Goal: Task Accomplishment & Management: Manage account settings

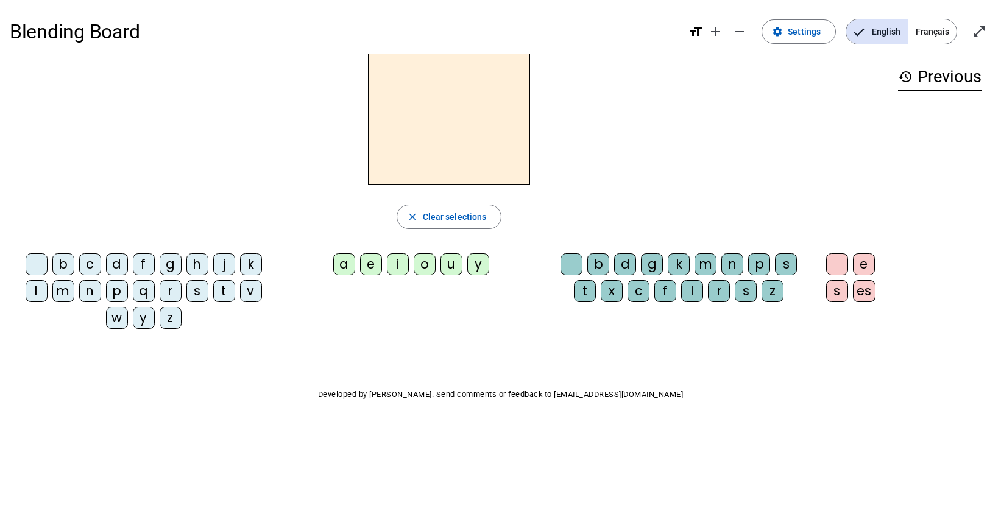
click at [66, 266] on div "b" at bounding box center [63, 264] width 22 height 22
click at [452, 260] on div "u" at bounding box center [452, 264] width 22 height 22
click at [938, 26] on span "Français" at bounding box center [932, 31] width 48 height 24
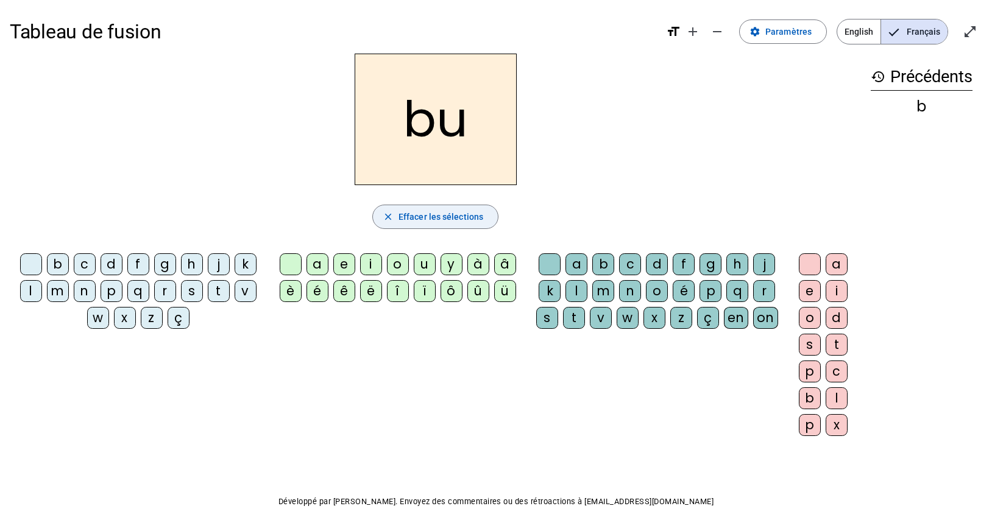
click at [402, 211] on span "Effacer les sélections" at bounding box center [440, 217] width 85 height 15
click at [910, 77] on h3 "history Précédents" at bounding box center [922, 76] width 102 height 27
click at [920, 105] on div "bu" at bounding box center [922, 106] width 102 height 15
click at [875, 74] on mat-icon "history" at bounding box center [878, 76] width 15 height 15
click at [877, 79] on mat-icon "history" at bounding box center [878, 76] width 15 height 15
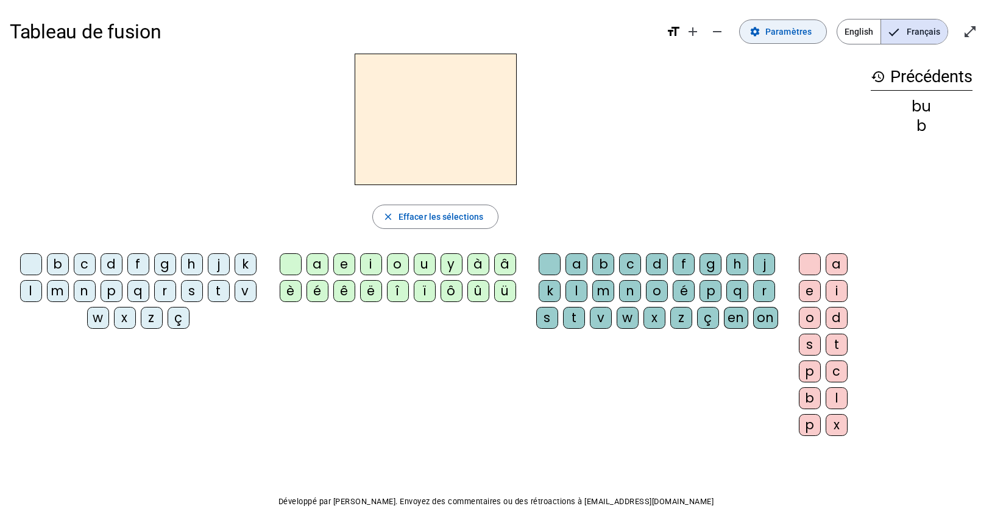
click at [817, 35] on span at bounding box center [783, 31] width 87 height 29
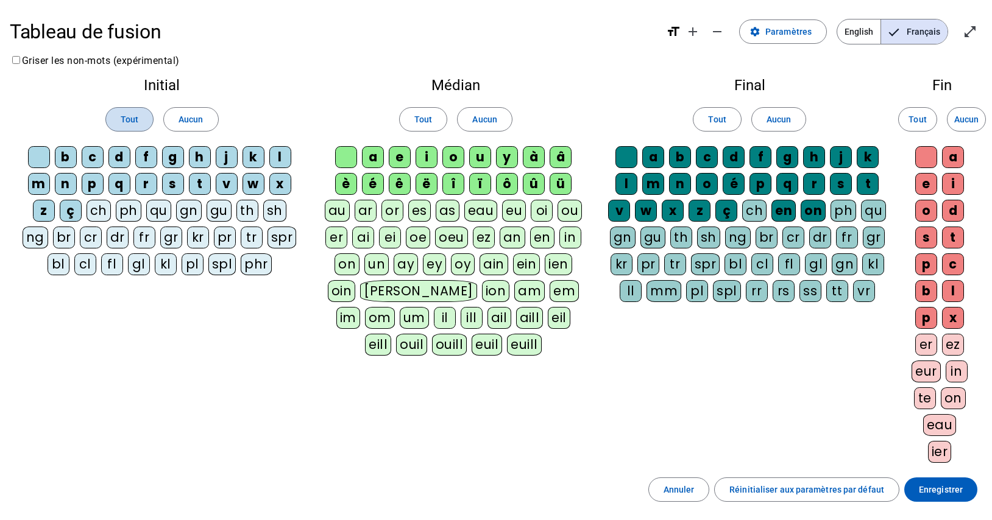
click at [140, 118] on span at bounding box center [129, 119] width 47 height 29
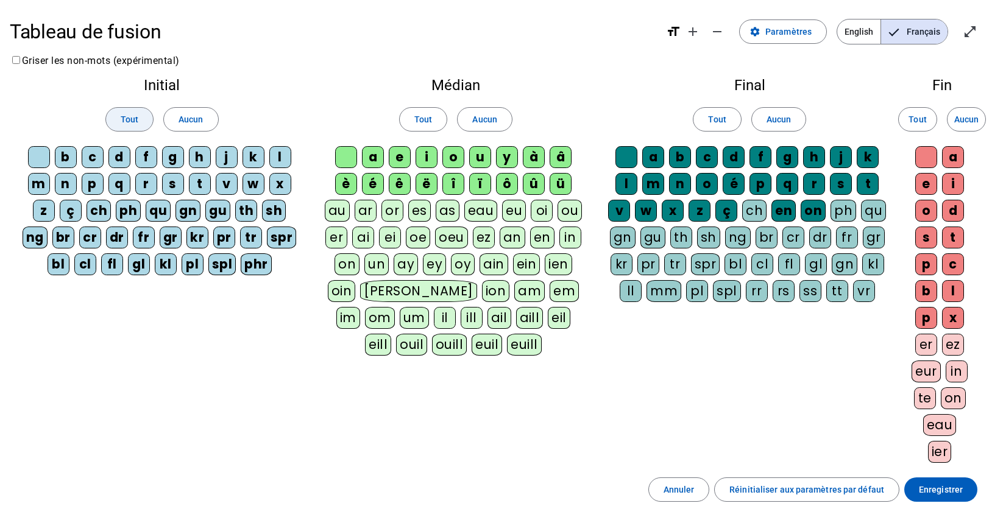
click at [140, 118] on span at bounding box center [129, 119] width 47 height 29
click at [795, 36] on span "Paramètres" at bounding box center [788, 31] width 46 height 15
click at [922, 35] on span "Français" at bounding box center [914, 31] width 66 height 24
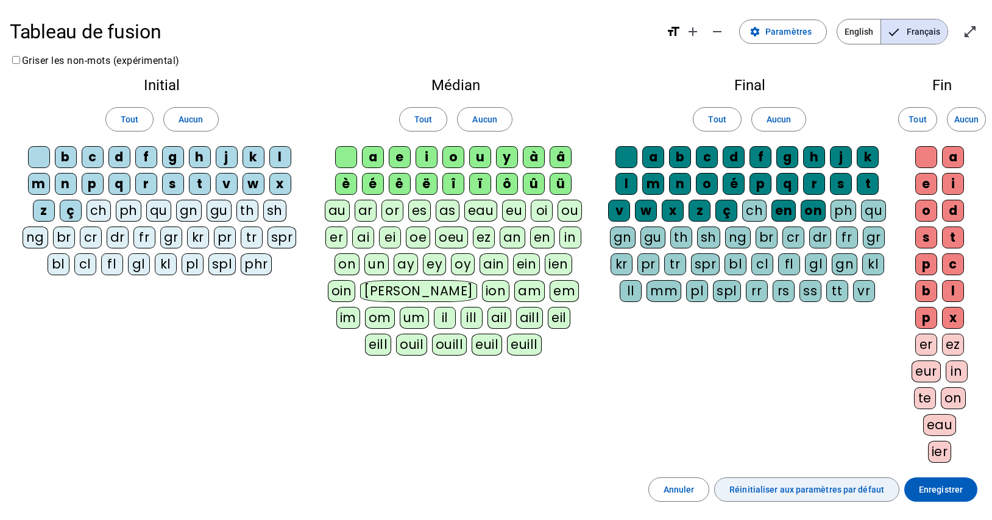
click at [780, 488] on span "Réinitialiser aux paramètres par défaut" at bounding box center [806, 490] width 155 height 15
click at [930, 489] on span "Enregistrer" at bounding box center [941, 490] width 44 height 15
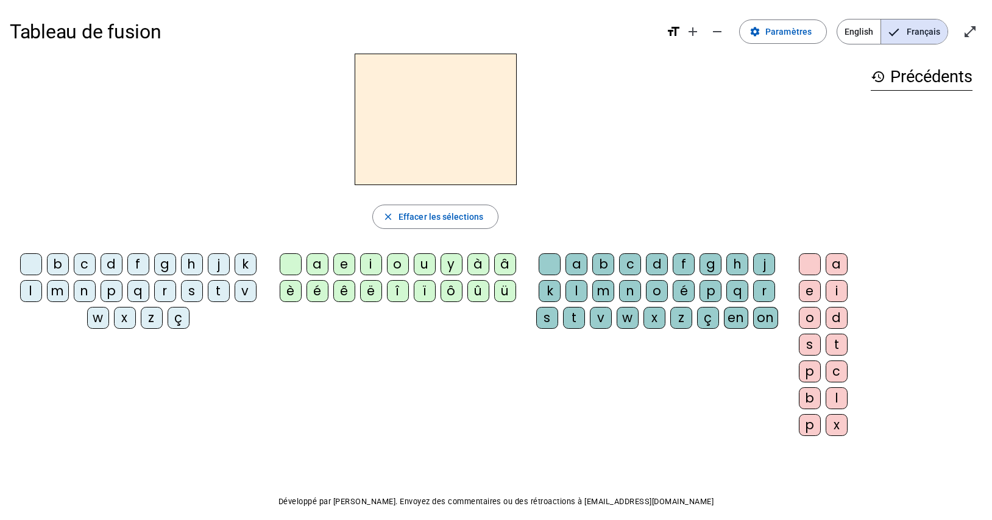
click at [450, 66] on h2 at bounding box center [436, 120] width 162 height 132
click at [82, 263] on div "c" at bounding box center [85, 264] width 22 height 22
click at [424, 216] on span "Effacer les sélections" at bounding box center [440, 217] width 85 height 15
